Goal: Navigation & Orientation: Find specific page/section

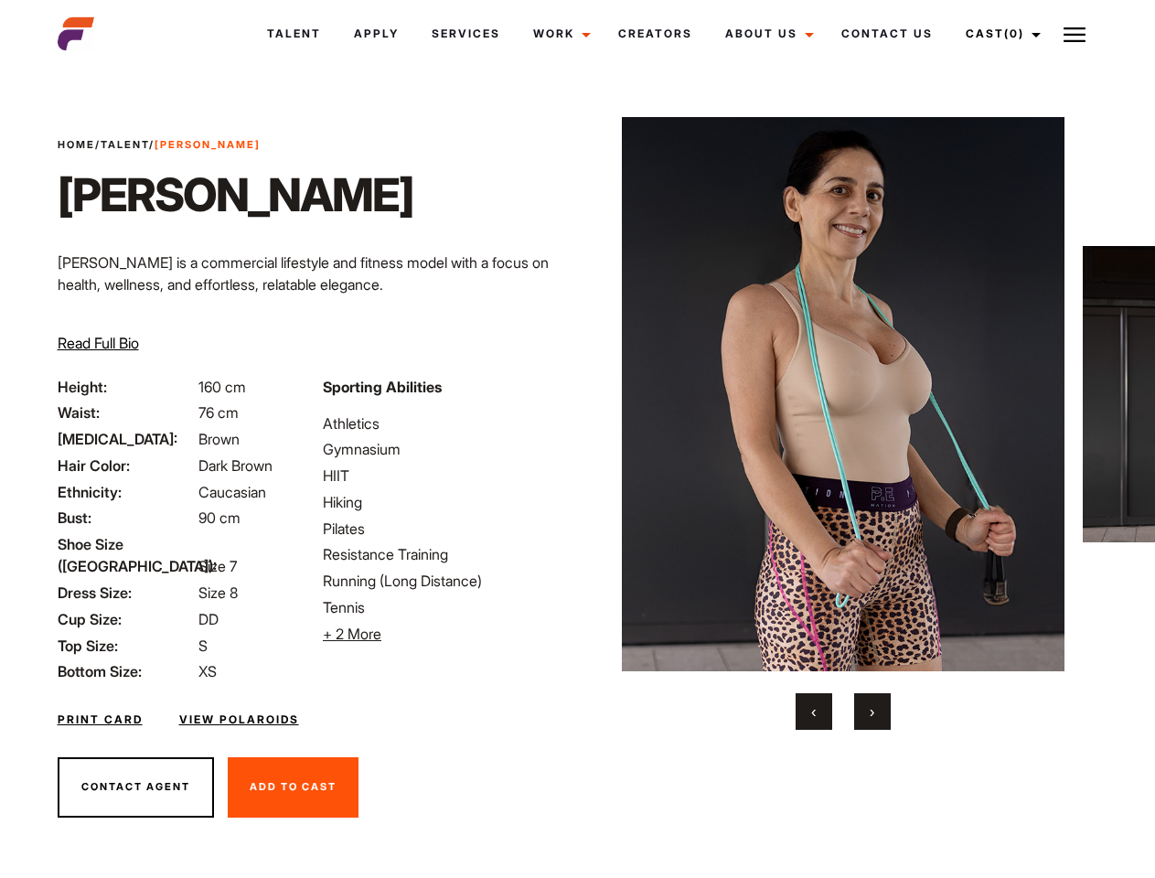
click at [997, 34] on link "Cast (0)" at bounding box center [1000, 33] width 102 height 49
click at [1074, 34] on img at bounding box center [1074, 35] width 22 height 22
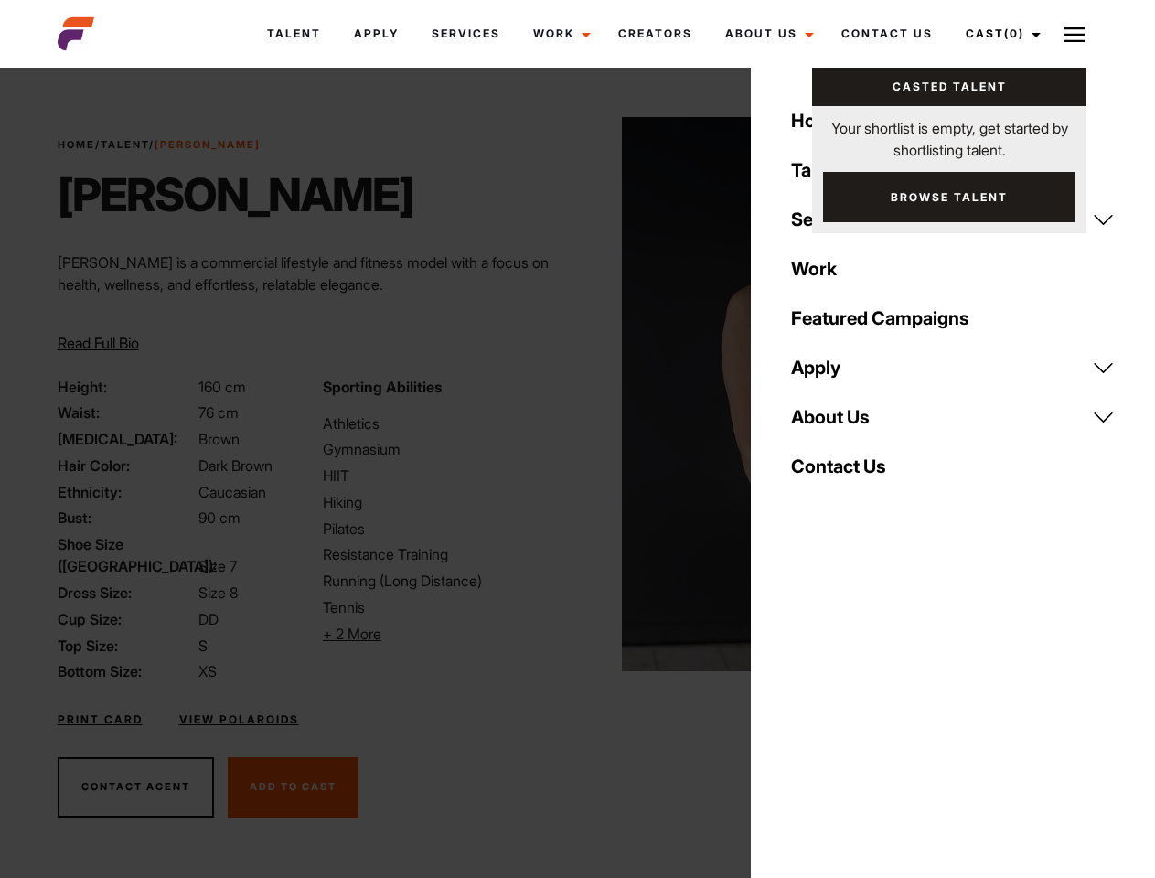
click at [444, 634] on li "+ 2 More Hide More" at bounding box center [444, 634] width 243 height 22
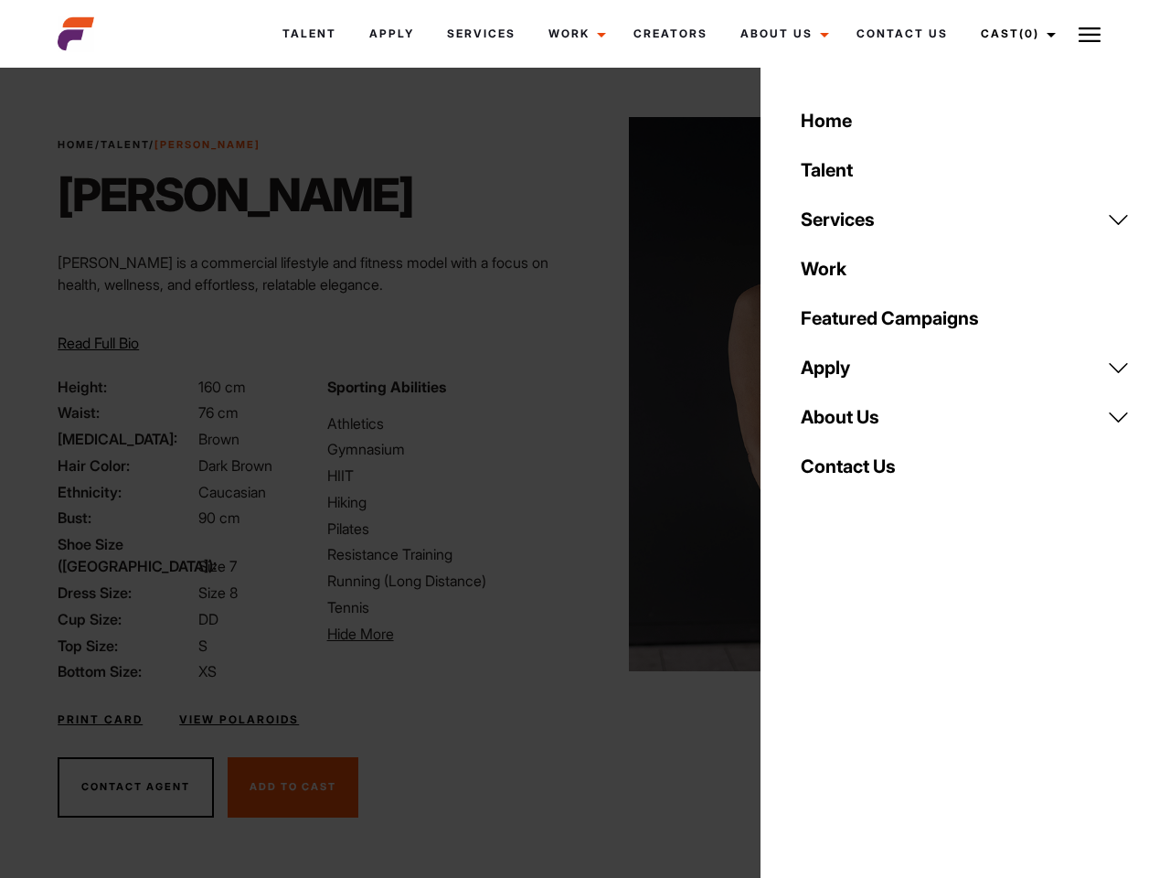
click at [842, 423] on img at bounding box center [850, 394] width 443 height 554
click at [577, 394] on div "Sporting Abilities Athletics Gymnasium HIIT Hiking Pilates Resistance Training …" at bounding box center [450, 529] width 269 height 307
click at [814, 711] on body "Talent Apply Services Work Campaigns Jobs Job Request Creators About Us Founder…" at bounding box center [585, 493] width 1170 height 840
click at [872, 711] on div "Home Talent Services Talent Casting Photography Videography Creative Hair and M…" at bounding box center [966, 439] width 410 height 878
